Goal: Task Accomplishment & Management: Complete application form

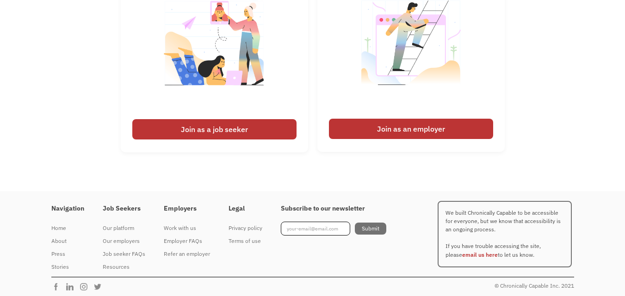
scroll to position [2176, 0]
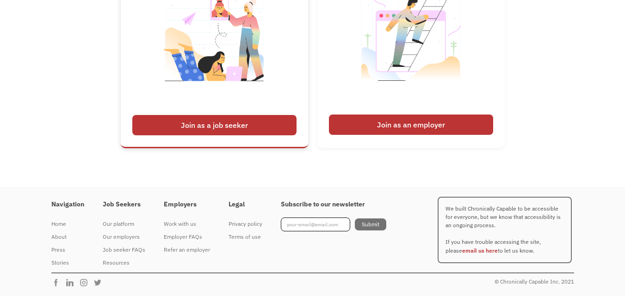
click at [253, 122] on div "Join as a job seeker" at bounding box center [214, 125] width 164 height 20
click at [258, 121] on div "Join as a job seeker" at bounding box center [214, 125] width 164 height 20
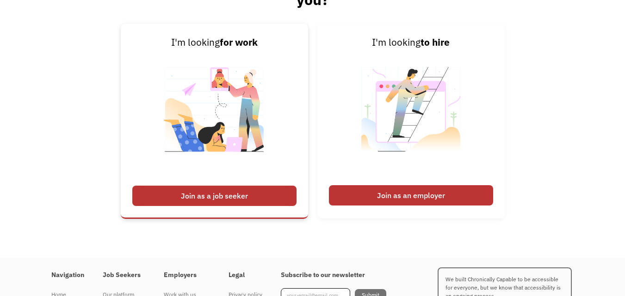
scroll to position [2098, 0]
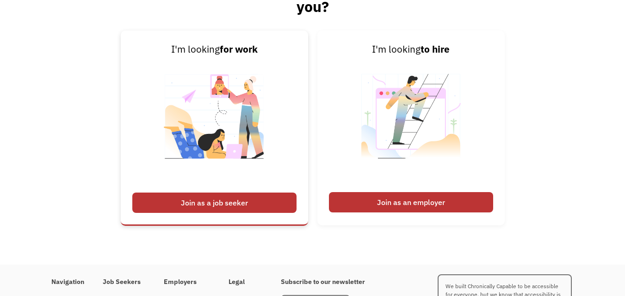
click at [219, 200] on div "Join as a job seeker" at bounding box center [214, 203] width 164 height 20
click at [264, 161] on img at bounding box center [214, 122] width 115 height 131
click at [239, 206] on div "Join as a job seeker" at bounding box center [214, 203] width 164 height 20
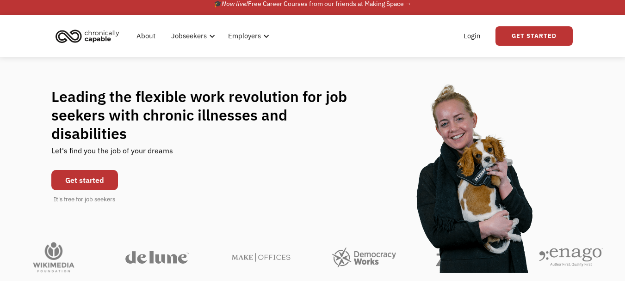
scroll to position [0, 0]
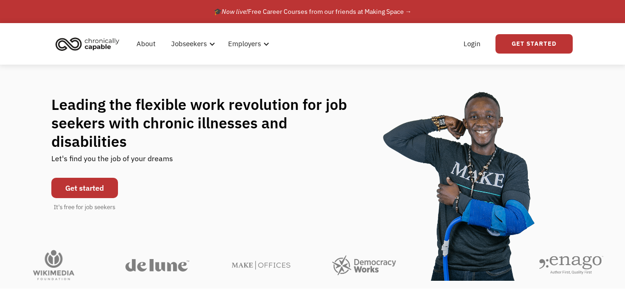
click at [92, 179] on link "Get started" at bounding box center [84, 188] width 67 height 20
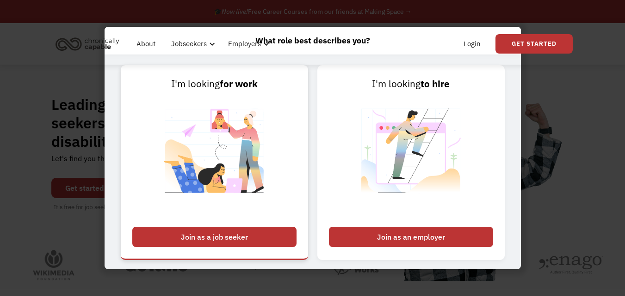
click at [248, 222] on link "I'm looking for work Join as a job seeker" at bounding box center [214, 162] width 187 height 195
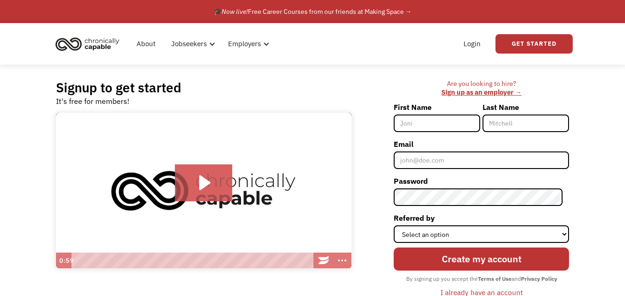
click at [456, 124] on input "First Name" at bounding box center [436, 124] width 86 height 18
type input "[PERSON_NAME]"
type input "Afzal"
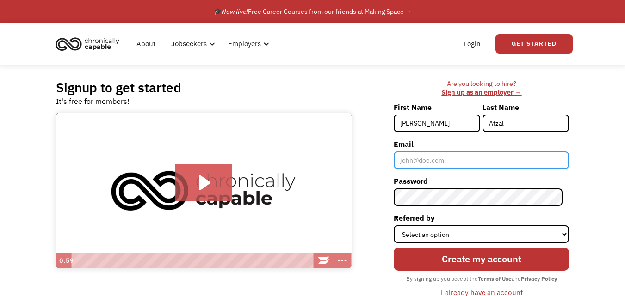
click at [474, 162] on input "Email" at bounding box center [480, 161] width 175 height 18
type input "Ayeshaafzal7861@gmail.com"
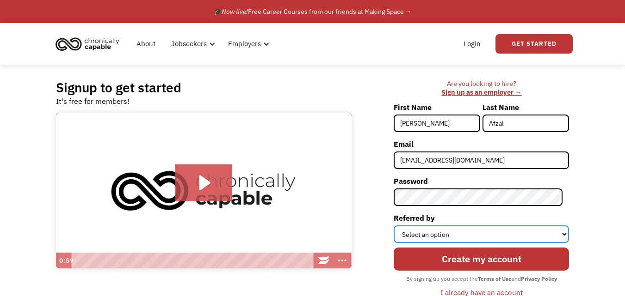
click at [509, 235] on select "Select an option Instagram Facebook Twitter Search Engine News Article Word of …" at bounding box center [480, 235] width 175 height 18
select select "Other"
click at [400, 226] on select "Select an option Instagram Facebook Twitter Search Engine News Article Word of …" at bounding box center [480, 235] width 175 height 18
click at [523, 239] on select "Select an option Instagram Facebook Twitter Search Engine News Article Word of …" at bounding box center [480, 235] width 175 height 18
click at [400, 226] on select "Select an option Instagram Facebook Twitter Search Engine News Article Word of …" at bounding box center [480, 235] width 175 height 18
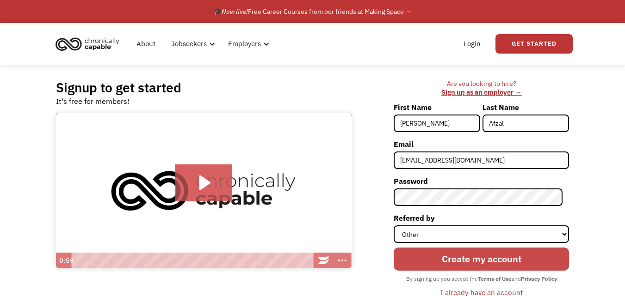
click at [478, 260] on input "Create my account" at bounding box center [480, 259] width 175 height 23
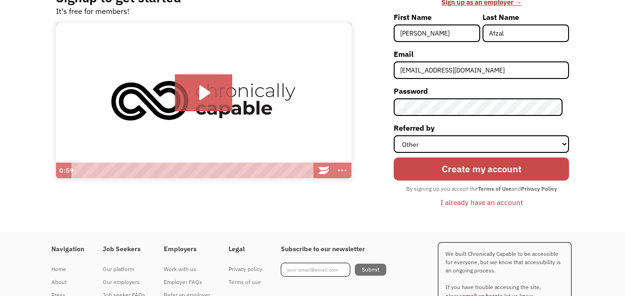
scroll to position [91, 0]
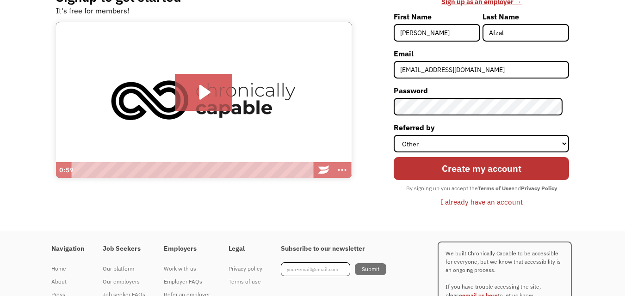
click at [500, 197] on div "I already have an account" at bounding box center [481, 201] width 82 height 11
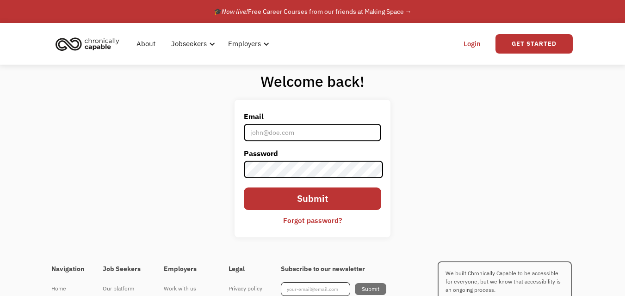
click at [334, 133] on input "Email" at bounding box center [313, 133] width 138 height 18
type input "[EMAIL_ADDRESS][DOMAIN_NAME]"
click at [327, 222] on div "Forgot password?" at bounding box center [312, 220] width 59 height 11
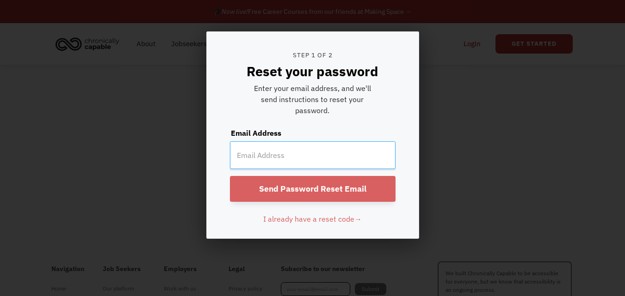
click at [387, 169] on input "email" at bounding box center [312, 155] width 165 height 28
type input "[EMAIL_ADDRESS][DOMAIN_NAME]"
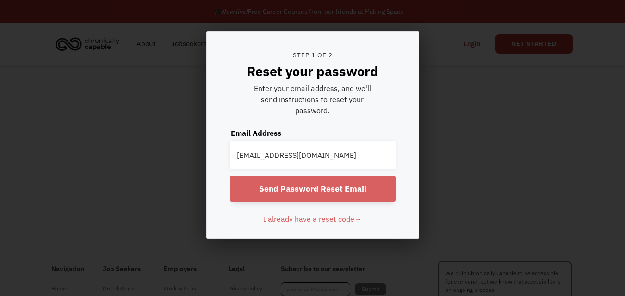
click at [367, 187] on input "Send Password Reset Email" at bounding box center [312, 189] width 165 height 26
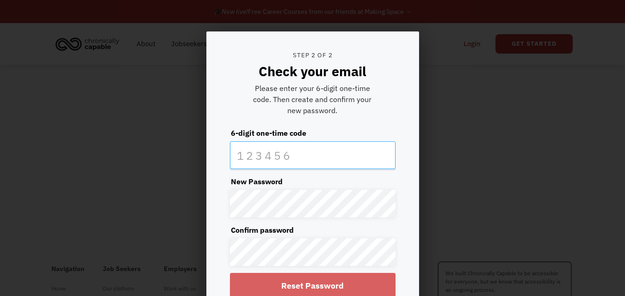
click at [296, 160] on input "text" at bounding box center [312, 155] width 165 height 28
type input "741277"
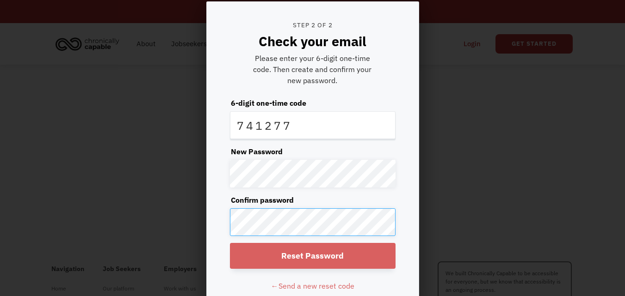
scroll to position [49, 0]
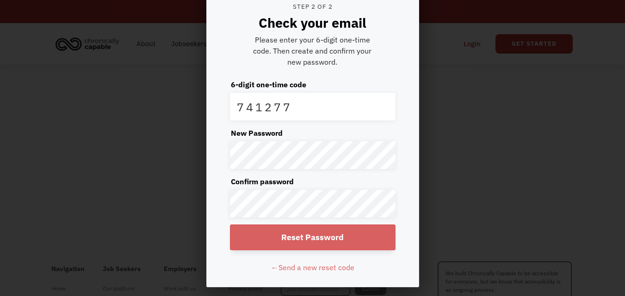
click at [341, 244] on input "Reset Password" at bounding box center [312, 238] width 165 height 26
click at [319, 243] on input "Reset Password" at bounding box center [312, 238] width 165 height 26
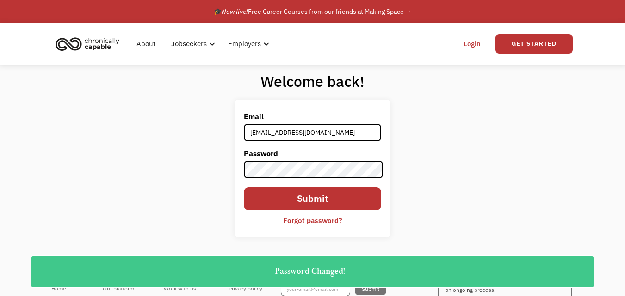
type input "ayeshaafzal7861@gmail.com"
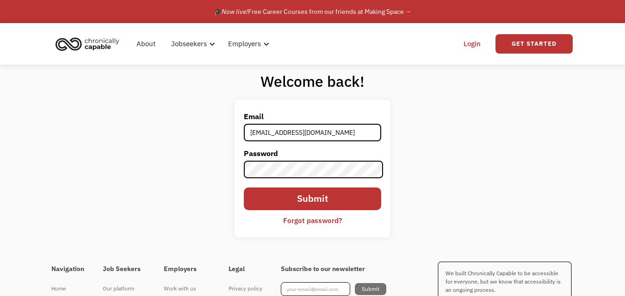
click at [360, 184] on form "Email ayeshaafzal7861@gmail.com Password Submit Forgot password?" at bounding box center [313, 169] width 138 height 120
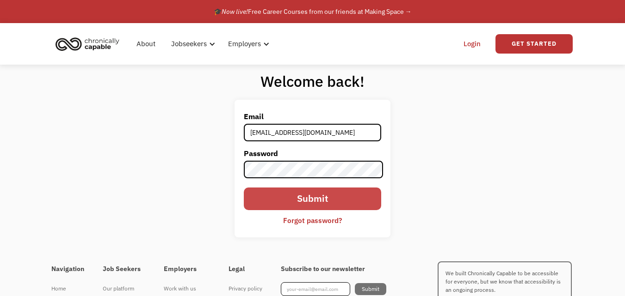
click at [362, 202] on input "Submit" at bounding box center [313, 199] width 138 height 23
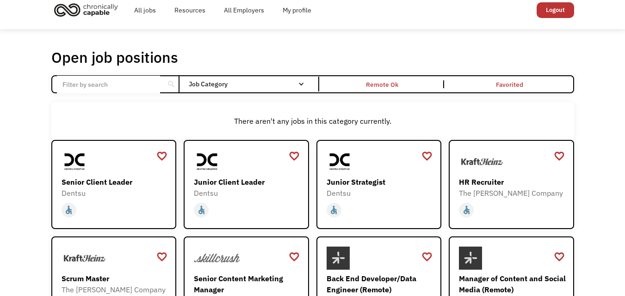
scroll to position [11, 0]
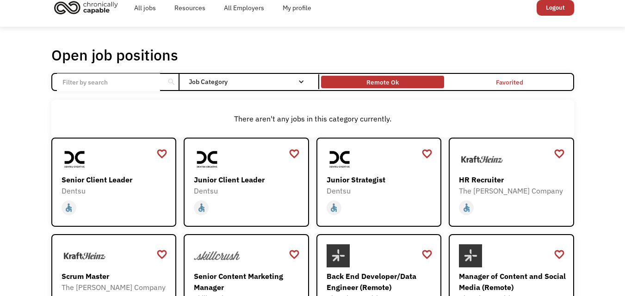
click at [397, 80] on div "Remote Ok" at bounding box center [382, 82] width 32 height 11
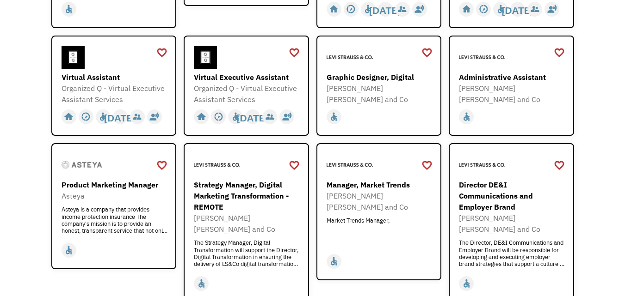
scroll to position [376, 0]
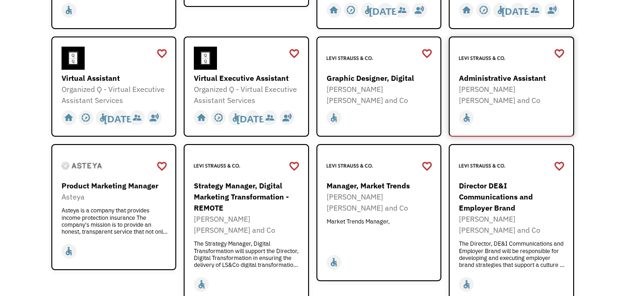
click at [544, 80] on div "Administrative Assistant" at bounding box center [512, 78] width 107 height 11
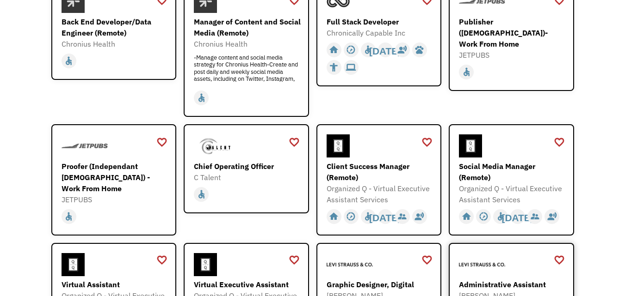
scroll to position [0, 0]
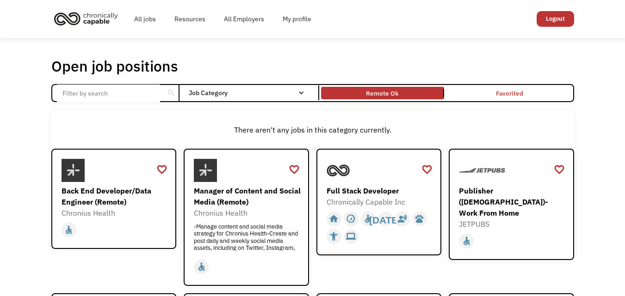
click at [127, 90] on input "Email Form" at bounding box center [108, 94] width 103 height 18
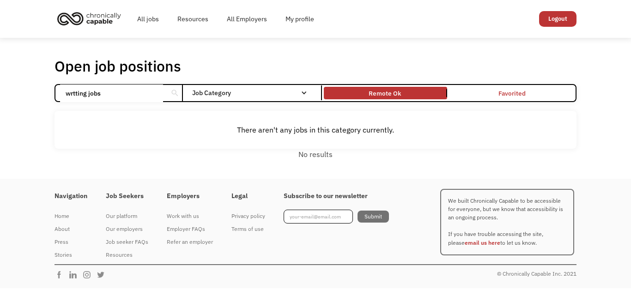
click input "Email Form" at bounding box center [0, 0] width 0 height 0
click at [173, 93] on div "search" at bounding box center [175, 93] width 9 height 14
click at [178, 91] on div "search" at bounding box center [175, 93] width 9 height 14
click at [114, 90] on input "wrtting jobs" at bounding box center [111, 94] width 103 height 18
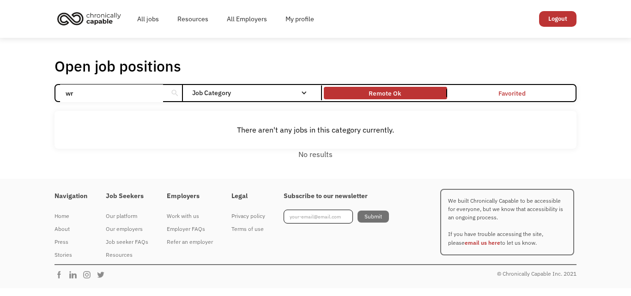
type input "w"
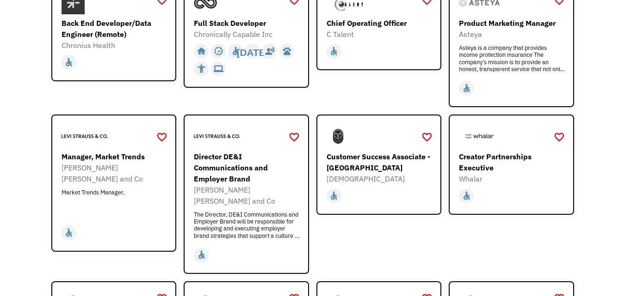
scroll to position [89, 0]
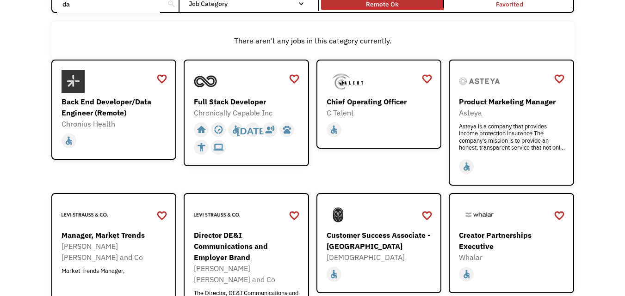
type input "d"
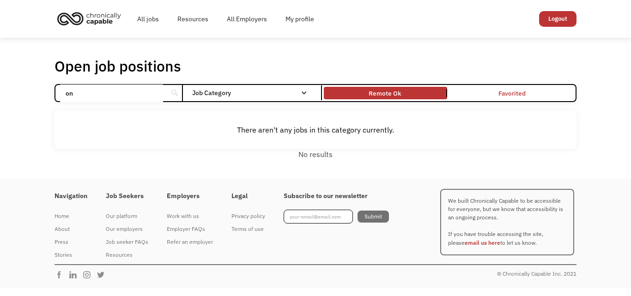
type input "o"
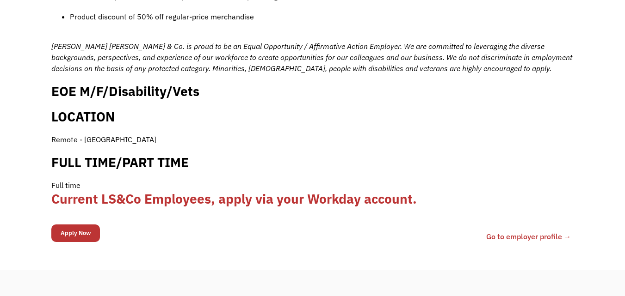
scroll to position [908, 0]
